Goal: Task Accomplishment & Management: Use online tool/utility

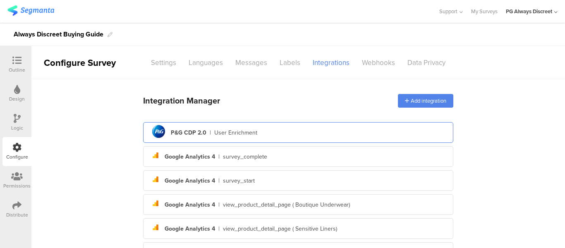
click at [191, 137] on div "pg logo P&G CDP 2.0 | User Enrichment" at bounding box center [298, 133] width 297 height 20
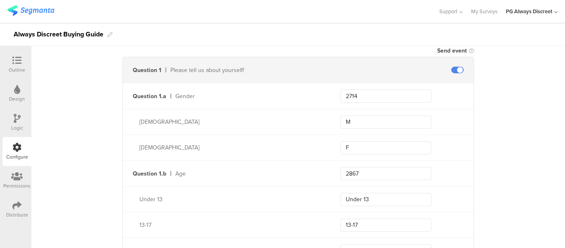
scroll to position [290, 0]
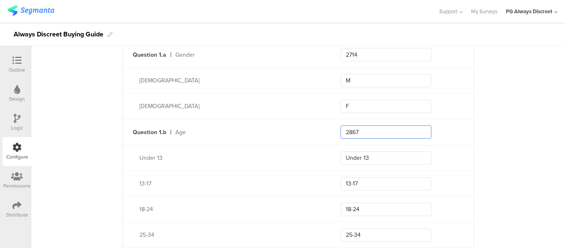
click at [349, 131] on input "2867" at bounding box center [386, 131] width 91 height 13
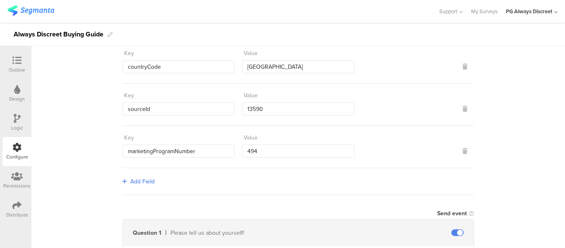
scroll to position [0, 0]
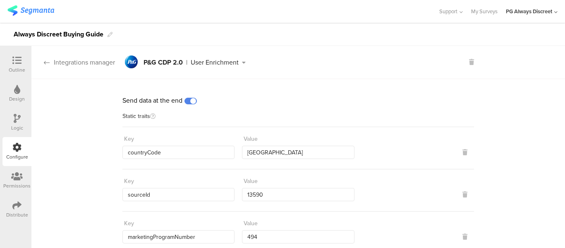
click at [43, 62] on div "Integrations manager" at bounding box center [73, 63] width 84 height 10
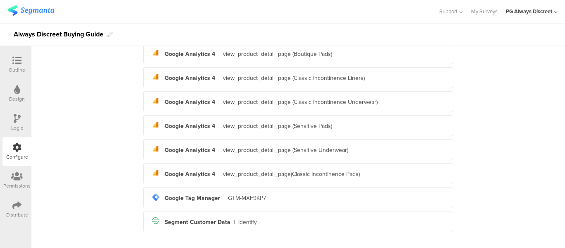
scroll to position [231, 0]
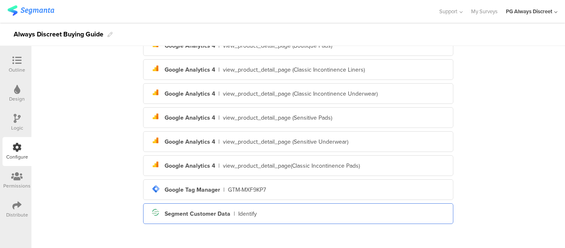
click at [181, 218] on div "Segment icon Created with Sketch. Segment Customer Data | Identify" at bounding box center [298, 214] width 297 height 14
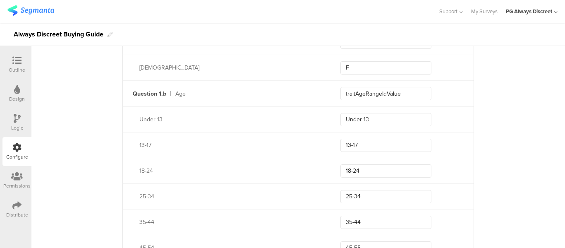
scroll to position [363, 0]
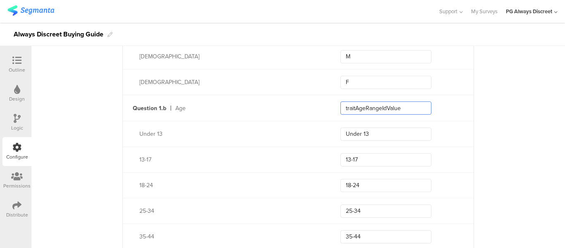
click at [368, 105] on input "traitAgeRangeIdValue" at bounding box center [386, 107] width 91 height 13
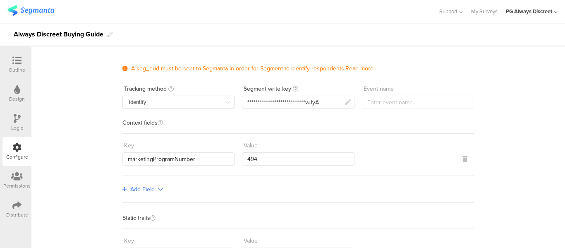
scroll to position [0, 0]
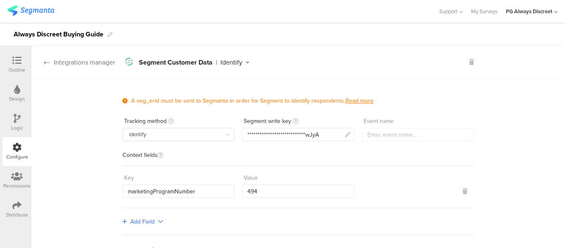
click at [48, 61] on icon at bounding box center [47, 62] width 6 height 7
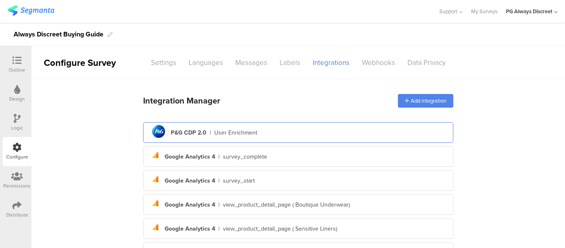
click at [202, 128] on div "pg logo P&G CDP 2.0 | User Enrichment" at bounding box center [298, 133] width 297 height 20
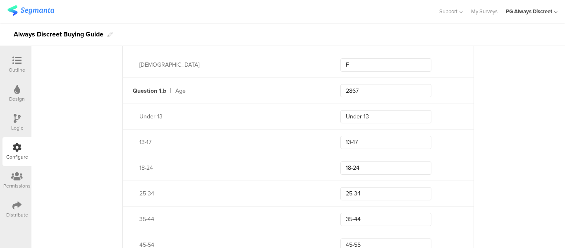
scroll to position [290, 0]
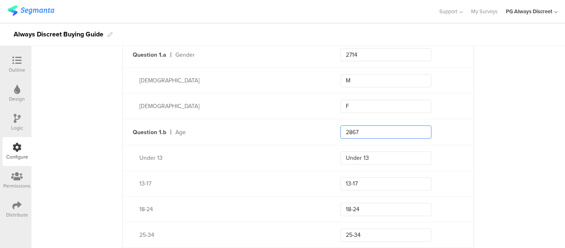
click at [355, 129] on input "2867" at bounding box center [386, 131] width 91 height 13
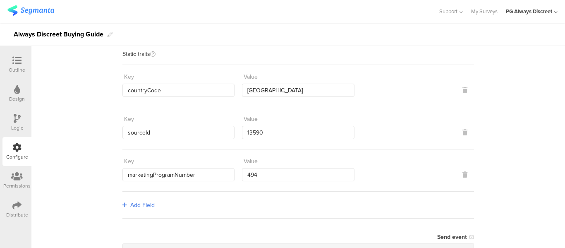
scroll to position [0, 0]
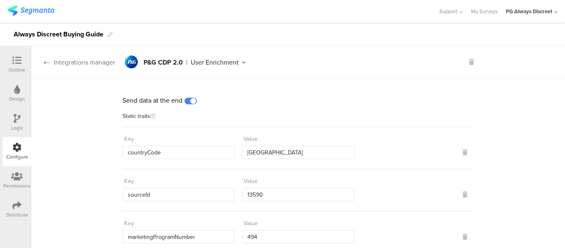
click at [44, 60] on icon at bounding box center [47, 62] width 6 height 7
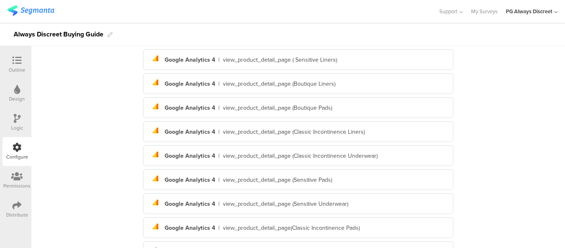
scroll to position [231, 0]
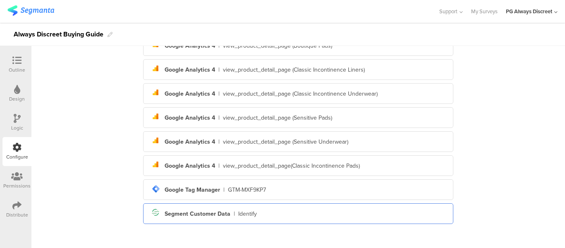
click at [183, 211] on div "Segment Customer Data" at bounding box center [198, 213] width 66 height 9
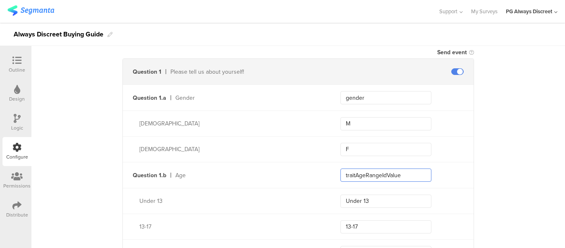
scroll to position [322, 0]
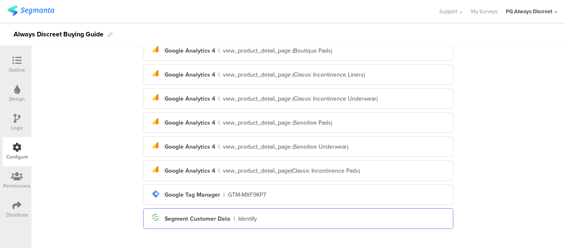
scroll to position [231, 0]
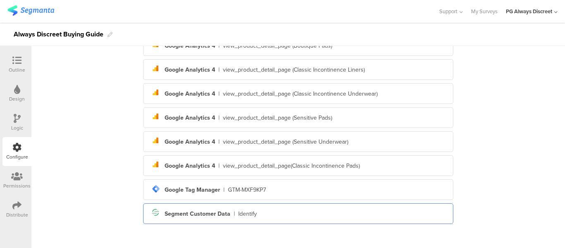
click at [199, 208] on div "Segment icon Created with Sketch. Segment Customer Data | Identify" at bounding box center [298, 214] width 297 height 14
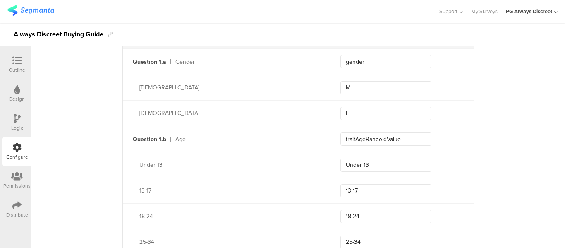
scroll to position [331, 0]
click at [402, 138] on input "traitAgeRangeIdValue" at bounding box center [386, 140] width 91 height 13
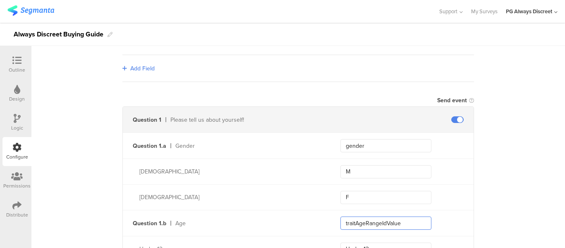
scroll to position [207, 0]
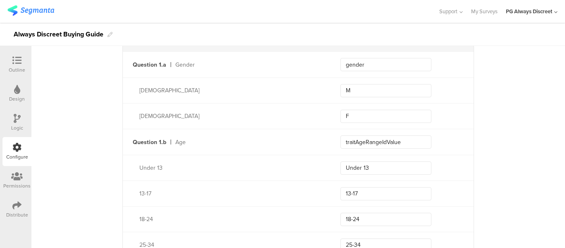
scroll to position [331, 0]
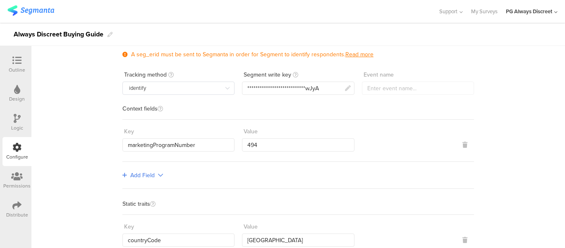
scroll to position [0, 0]
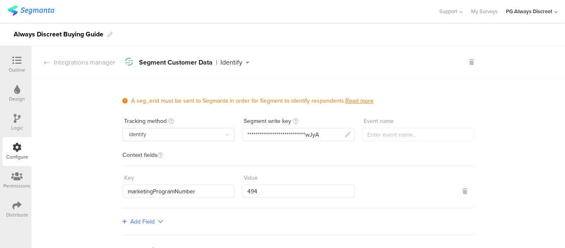
click at [43, 60] on div "Integrations manager" at bounding box center [73, 63] width 84 height 10
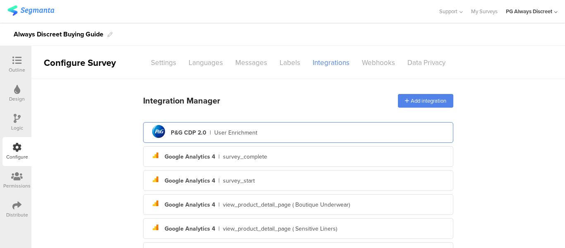
click at [150, 132] on icon "pg logo" at bounding box center [159, 132] width 18 height 18
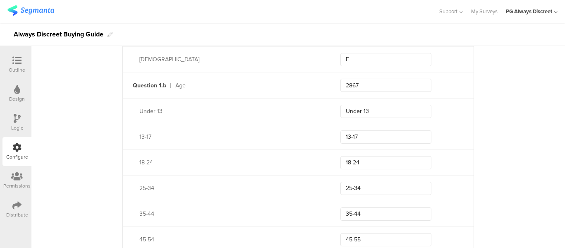
scroll to position [317, 0]
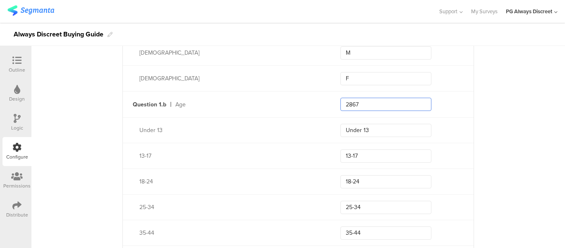
click at [353, 99] on input "2867" at bounding box center [386, 104] width 91 height 13
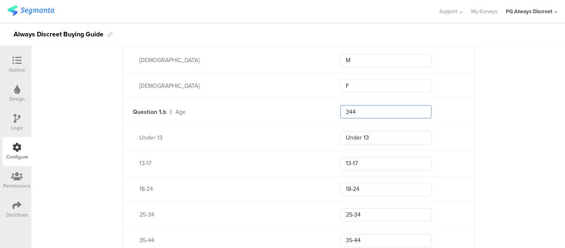
scroll to position [296, 0]
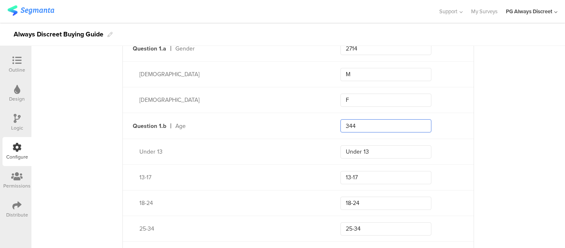
type input "344"
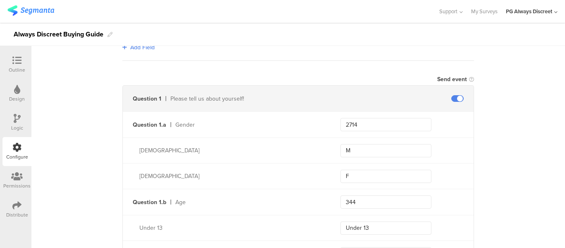
scroll to position [213, 0]
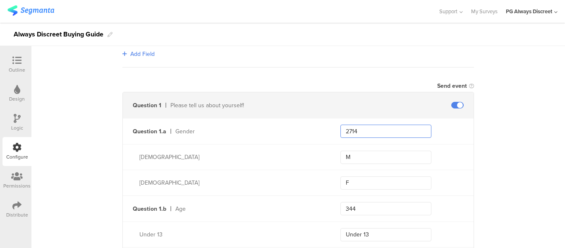
click at [374, 125] on input "2714" at bounding box center [386, 131] width 91 height 13
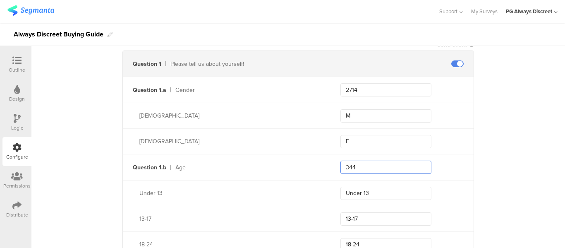
click at [375, 165] on input "344" at bounding box center [386, 167] width 91 height 13
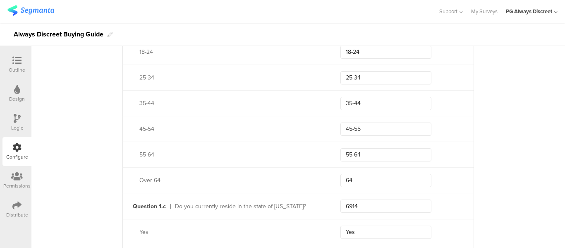
scroll to position [462, 0]
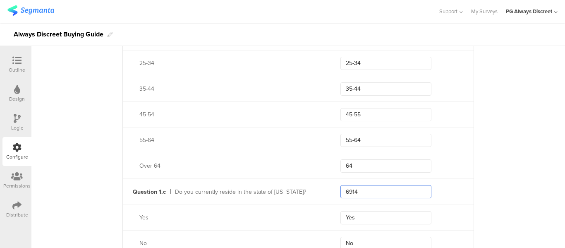
click at [371, 187] on input "6914" at bounding box center [386, 191] width 91 height 13
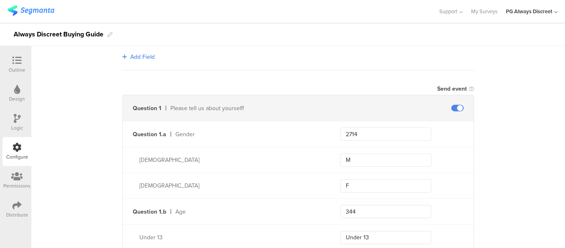
scroll to position [337, 0]
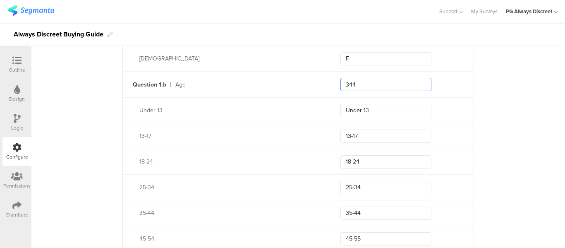
click at [372, 84] on input "344" at bounding box center [386, 84] width 91 height 13
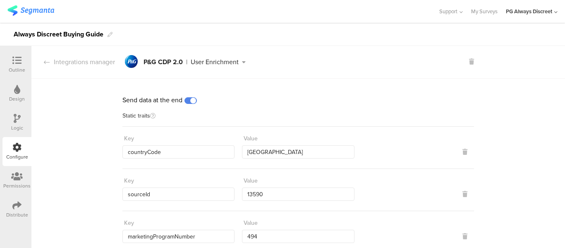
scroll to position [0, 0]
click at [44, 62] on icon at bounding box center [47, 62] width 6 height 7
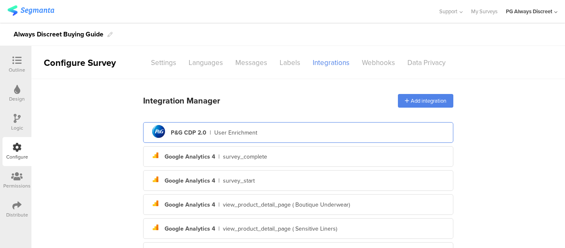
click at [187, 128] on div "pg logo P&G CDP 2.0 | User Enrichment" at bounding box center [298, 133] width 297 height 20
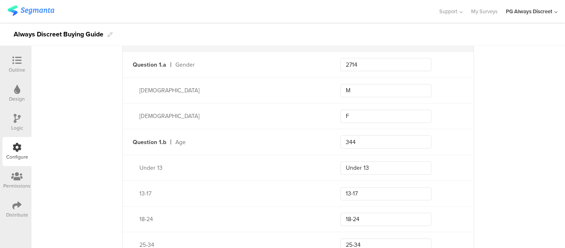
scroll to position [290, 0]
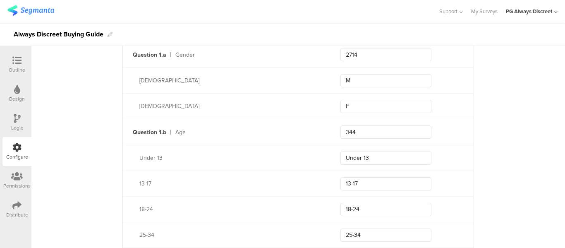
click at [14, 70] on div "Outline" at bounding box center [17, 69] width 17 height 7
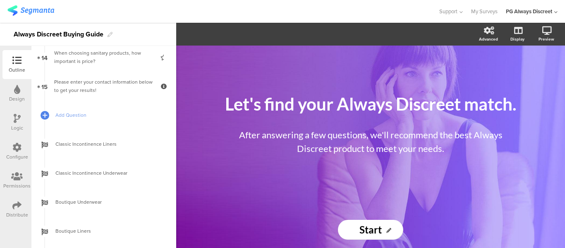
scroll to position [413, 0]
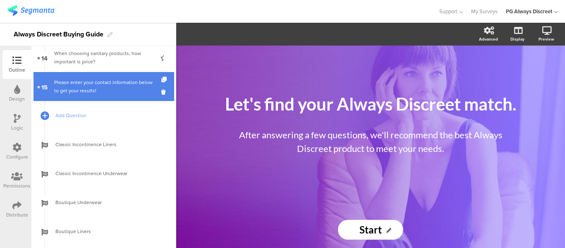
click at [72, 87] on div "Please enter your contact information below to get your results!" at bounding box center [103, 86] width 99 height 17
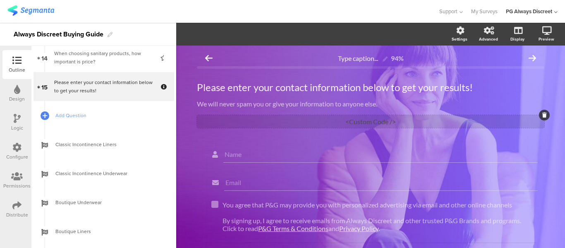
click at [376, 117] on div "<Custom Code />" at bounding box center [371, 121] width 348 height 13
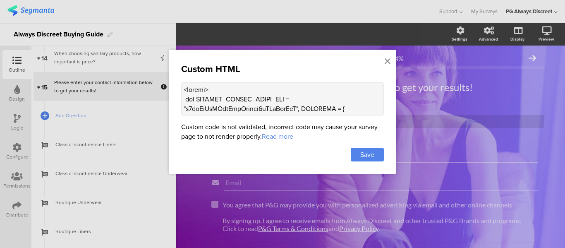
click at [299, 97] on textarea at bounding box center [282, 98] width 203 height 33
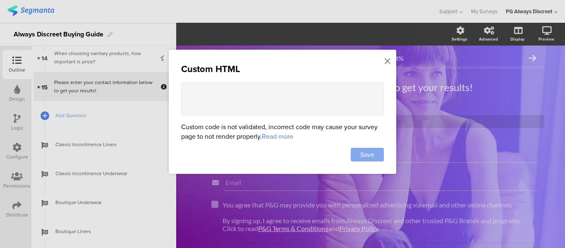
click at [365, 152] on span "Save" at bounding box center [368, 155] width 14 height 10
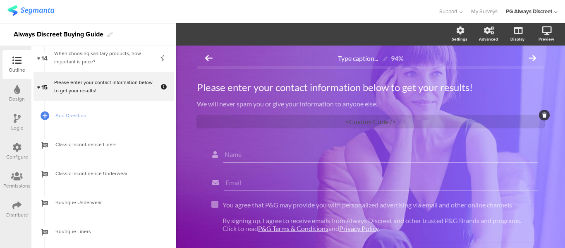
click at [347, 124] on div "<Custom Code />" at bounding box center [371, 121] width 348 height 13
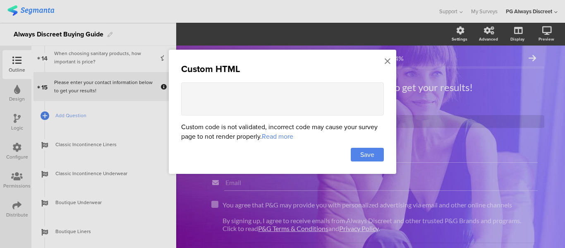
click at [214, 103] on textarea at bounding box center [282, 98] width 203 height 33
click at [228, 79] on div "Custom HTML Custom code is not validated, incorrect code may cause your survey …" at bounding box center [283, 112] width 228 height 124
click at [223, 92] on textarea at bounding box center [282, 98] width 203 height 33
paste textarea "<script> var SEGMENT_PUBLIC_WRITE_KEY = "n4qeHvJxXHbwCpsLwlxbj8uYKsRpwJyA", SET…"
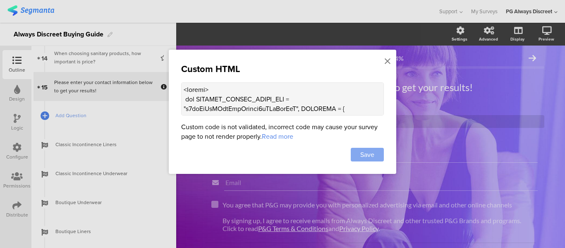
type textarea "<script> var SEGMENT_PUBLIC_WRITE_KEY = "n4qeHvJxXHbwCpsLwlxbj8uYKsRpwJyA", SET…"
click at [360, 154] on div "Save" at bounding box center [367, 155] width 33 height 14
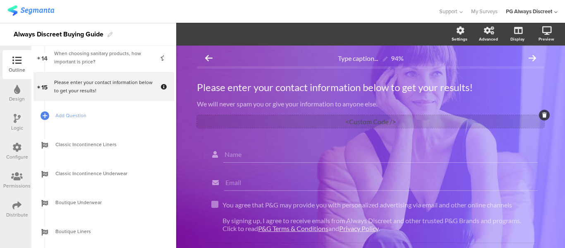
click at [364, 115] on div "<Custom Code />" at bounding box center [371, 121] width 348 height 13
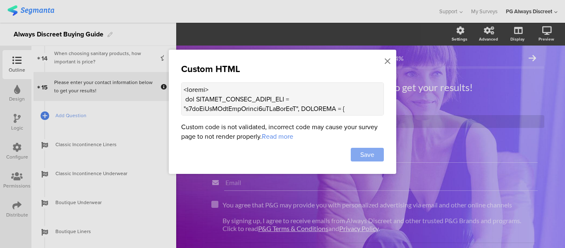
click at [377, 151] on div "Save" at bounding box center [367, 155] width 33 height 14
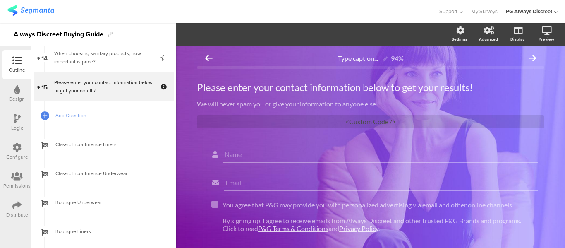
click at [11, 150] on div "Configure" at bounding box center [16, 151] width 29 height 29
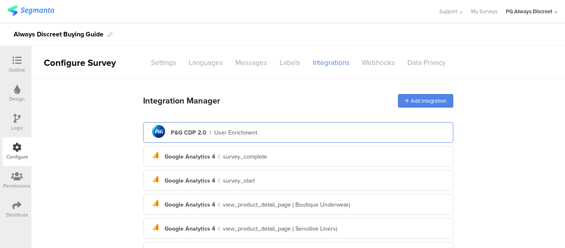
click at [217, 135] on div "User Enrichment" at bounding box center [235, 132] width 43 height 9
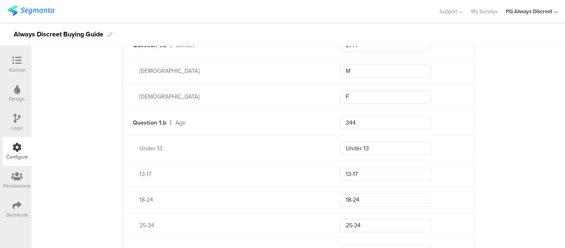
scroll to position [290, 0]
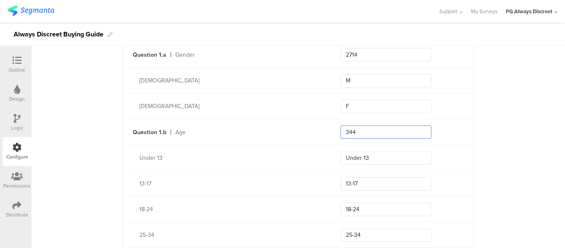
click at [388, 128] on input "344" at bounding box center [386, 131] width 91 height 13
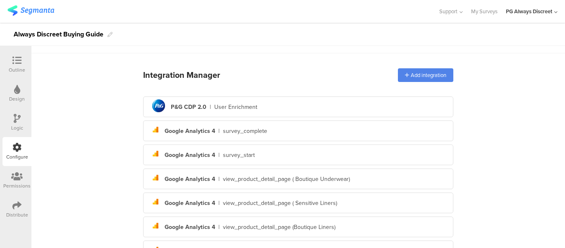
scroll to position [24, 0]
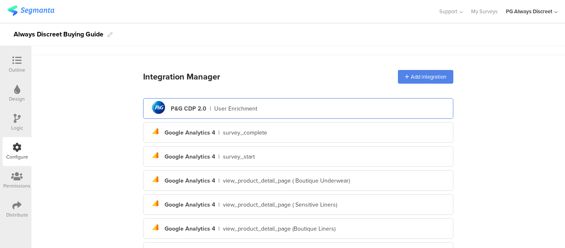
click at [201, 108] on div "P&G CDP 2.0" at bounding box center [189, 108] width 36 height 9
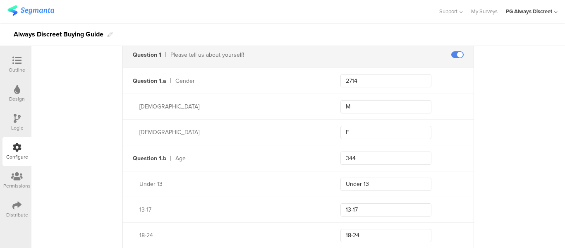
scroll to position [331, 0]
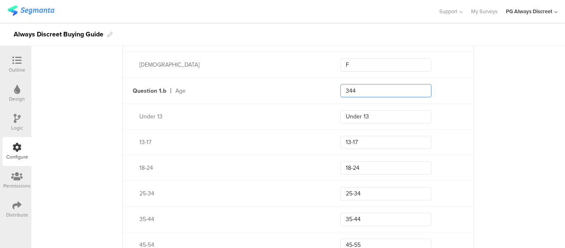
click at [358, 89] on input "344" at bounding box center [386, 90] width 91 height 13
type input "3"
type input "2867"
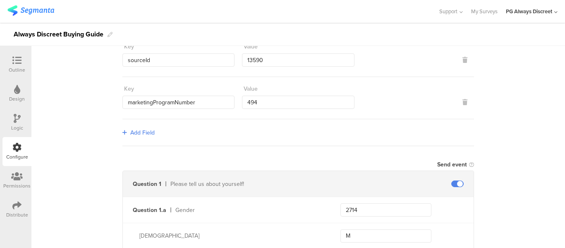
scroll to position [124, 0]
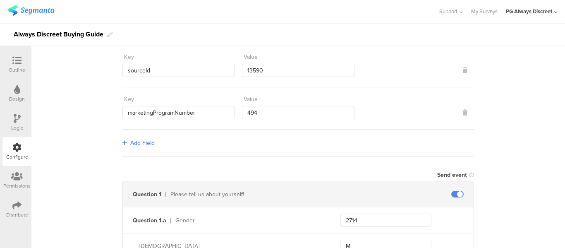
click at [17, 70] on div "Outline" at bounding box center [17, 69] width 17 height 7
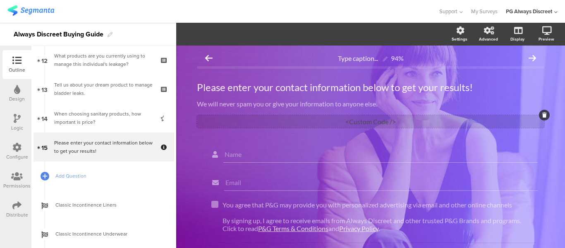
click at [310, 116] on div "<Custom Code />" at bounding box center [371, 121] width 348 height 13
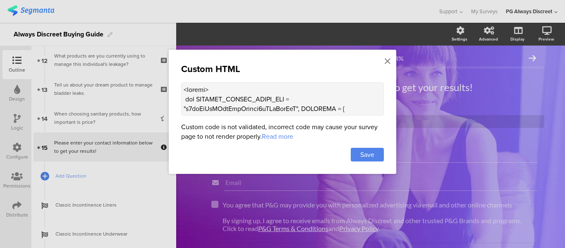
click at [555, 130] on div at bounding box center [282, 124] width 565 height 248
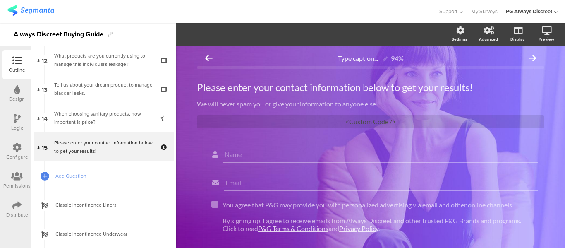
click at [14, 150] on icon at bounding box center [16, 147] width 9 height 9
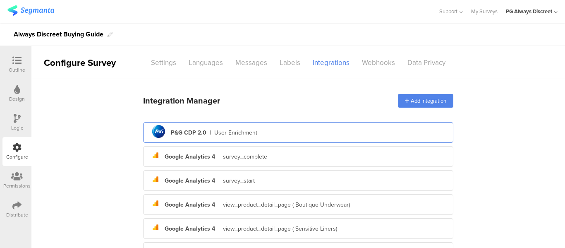
click at [210, 134] on div "|" at bounding box center [210, 132] width 1 height 9
